Goal: Task Accomplishment & Management: Manage account settings

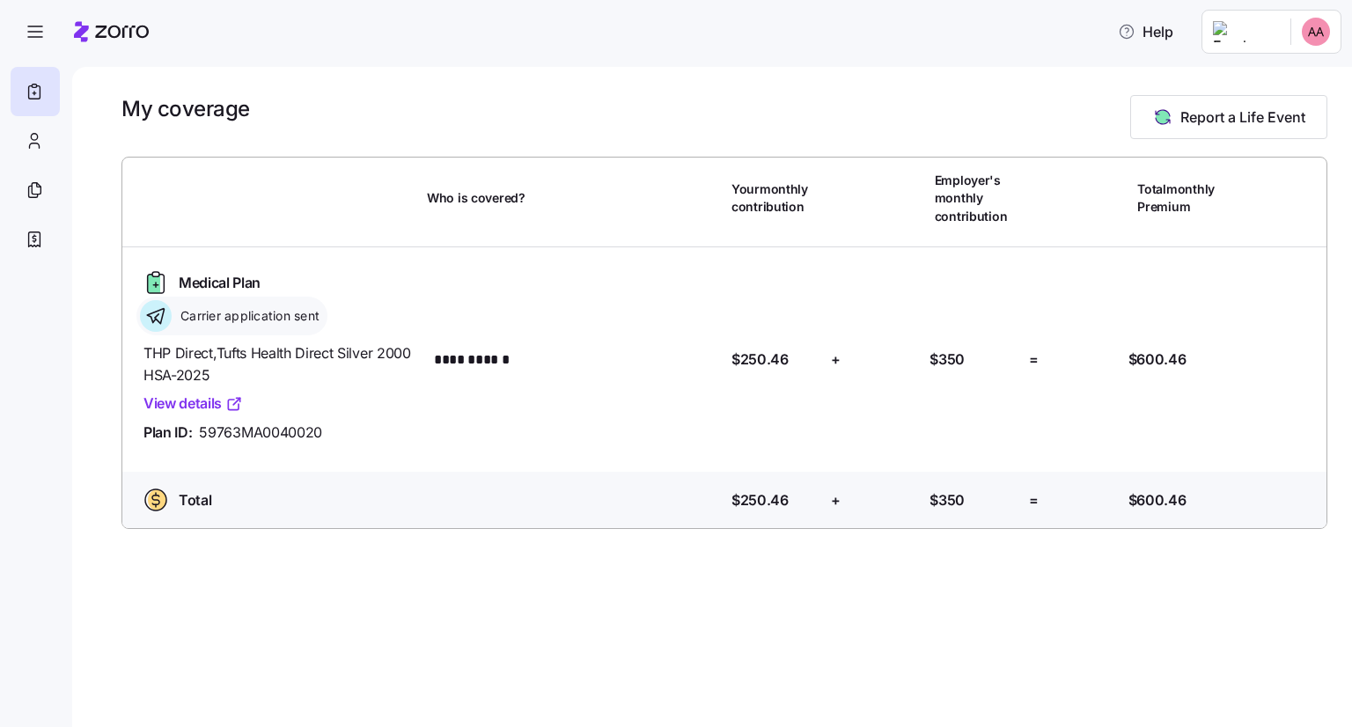
drag, startPoint x: 626, startPoint y: 610, endPoint x: 582, endPoint y: 591, distance: 48.1
click at [626, 610] on div "**********" at bounding box center [712, 397] width 1280 height 660
click at [36, 247] on icon at bounding box center [34, 239] width 19 height 21
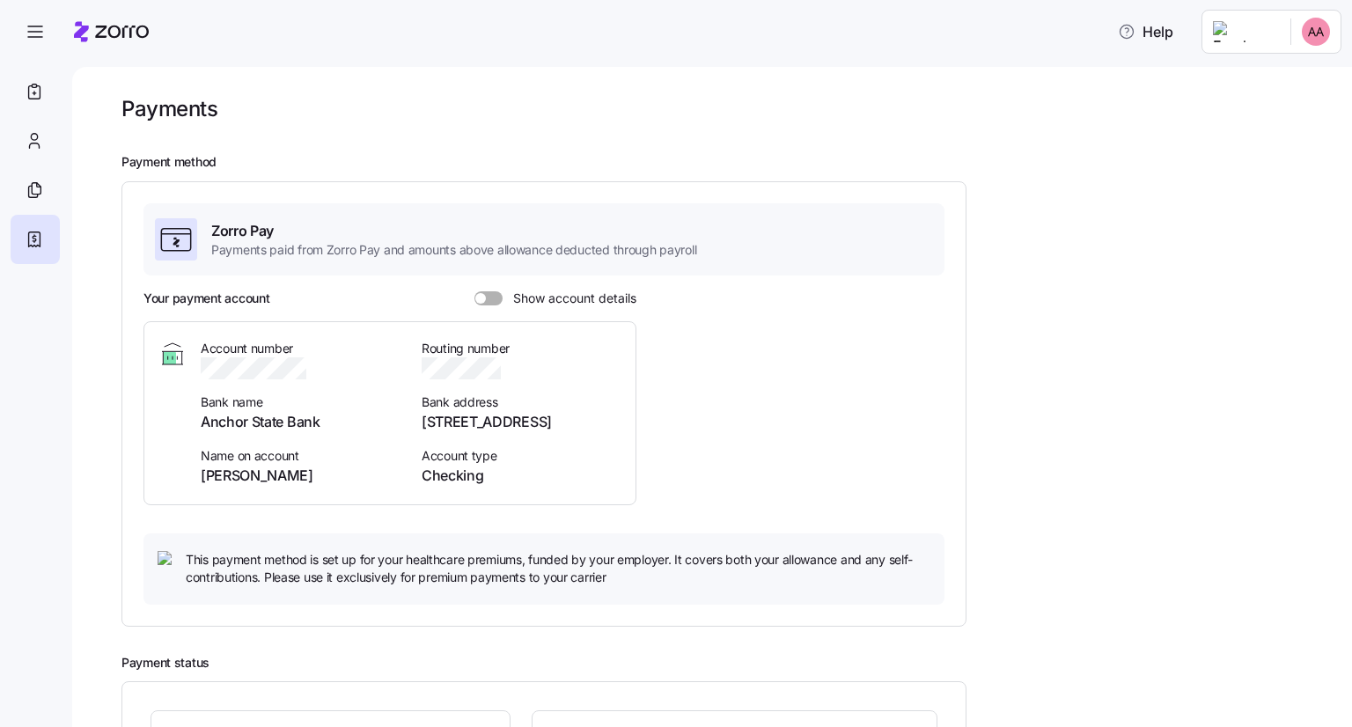
click at [486, 299] on span at bounding box center [495, 298] width 18 height 14
click at [474, 291] on input "Show account details" at bounding box center [474, 291] width 0 height 0
click at [484, 299] on span at bounding box center [483, 298] width 18 height 14
click at [474, 291] on input "Show account details" at bounding box center [474, 291] width 0 height 0
click at [35, 26] on icon "button" at bounding box center [35, 31] width 21 height 21
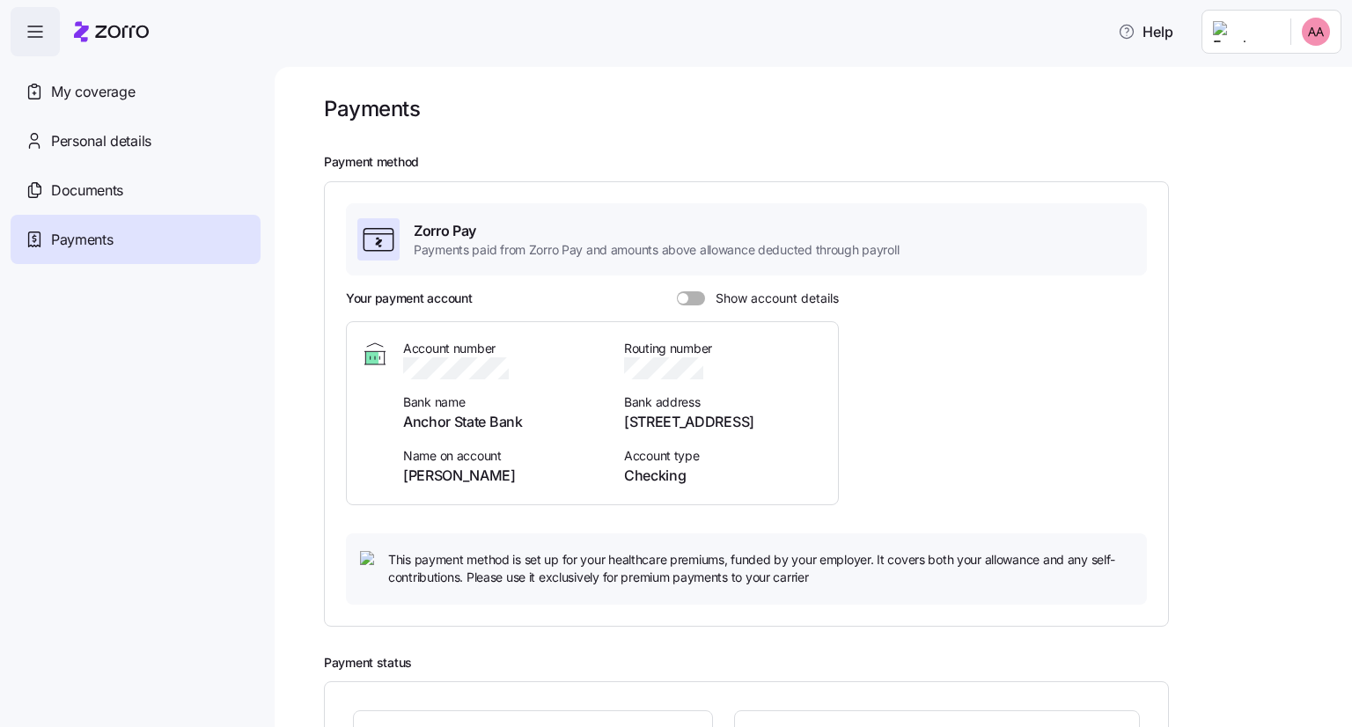
click at [123, 33] on icon at bounding box center [111, 31] width 75 height 21
